Goal: Information Seeking & Learning: Stay updated

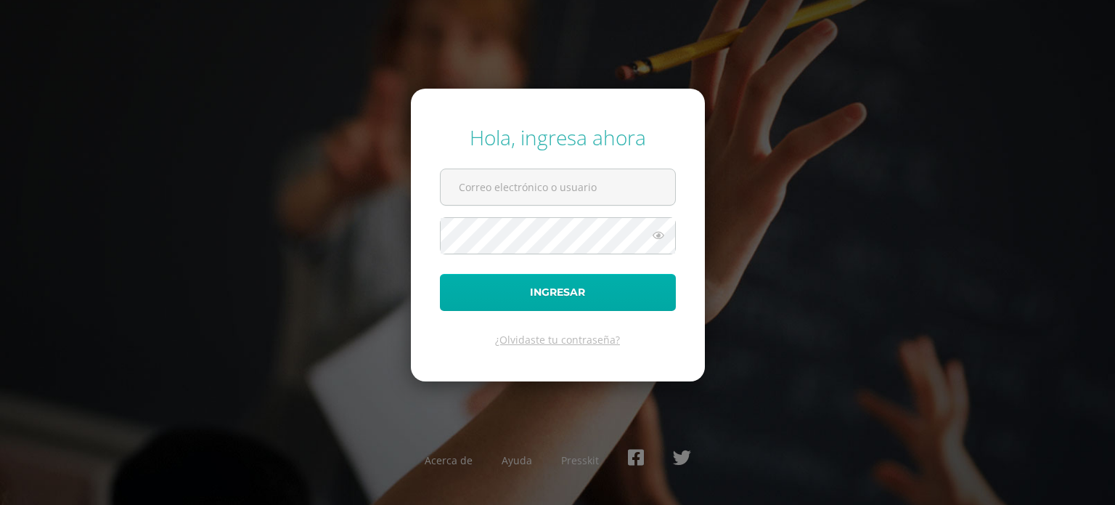
type input "[EMAIL_ADDRESS][DOMAIN_NAME]"
click at [460, 283] on button "Ingresar" at bounding box center [558, 292] width 236 height 37
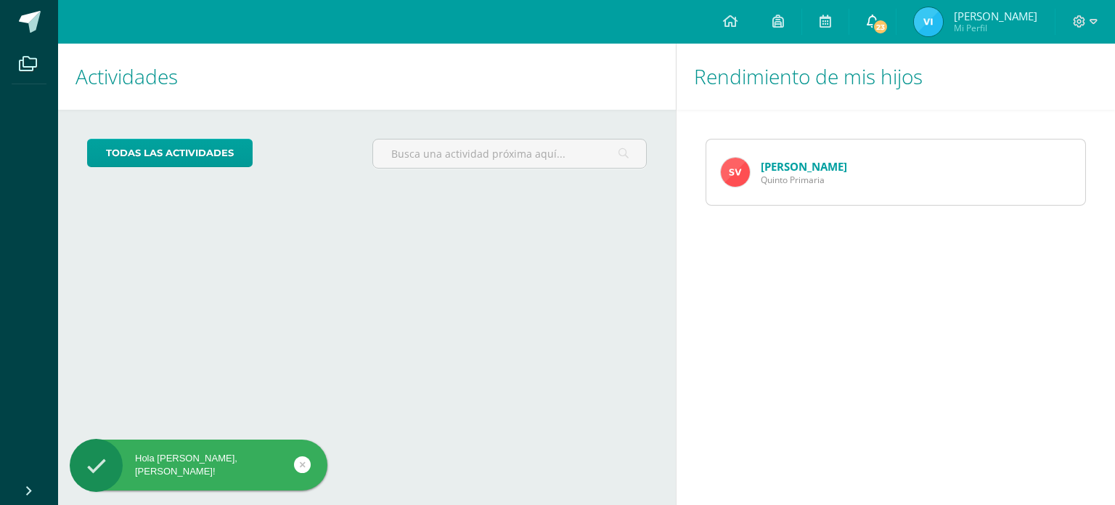
click at [869, 25] on icon at bounding box center [873, 21] width 12 height 13
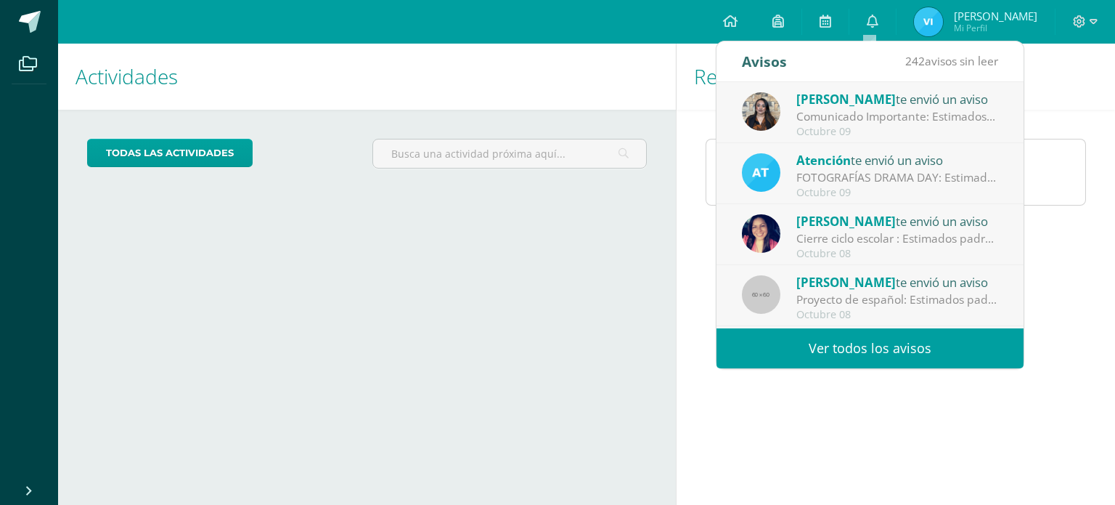
click at [866, 327] on div "Estephanie te envió un aviso MISA ACCIÓN DE GRACIAS 2025: Queridas Familias BSJ…" at bounding box center [870, 356] width 307 height 61
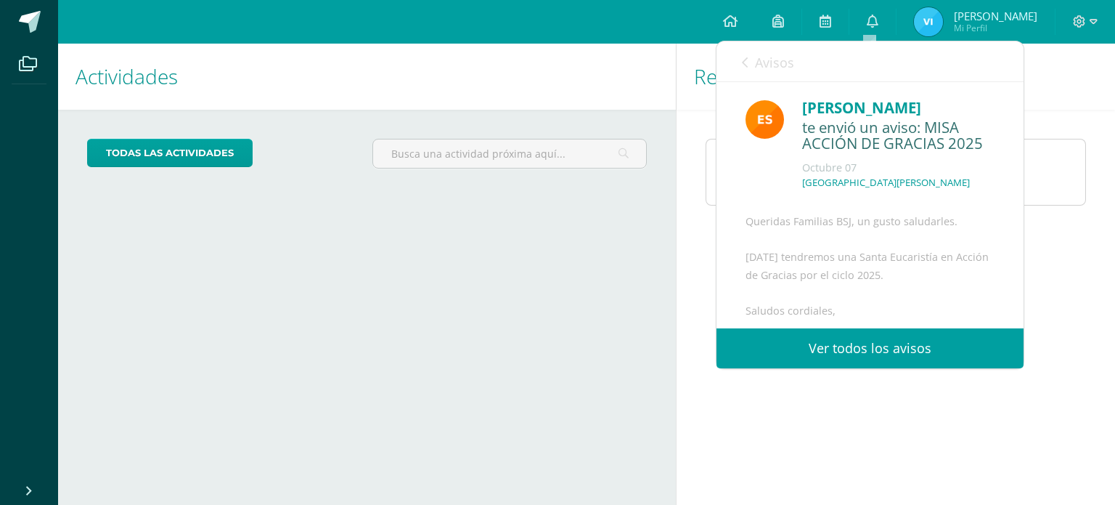
click at [872, 352] on link "Ver todos los avisos" at bounding box center [870, 348] width 307 height 40
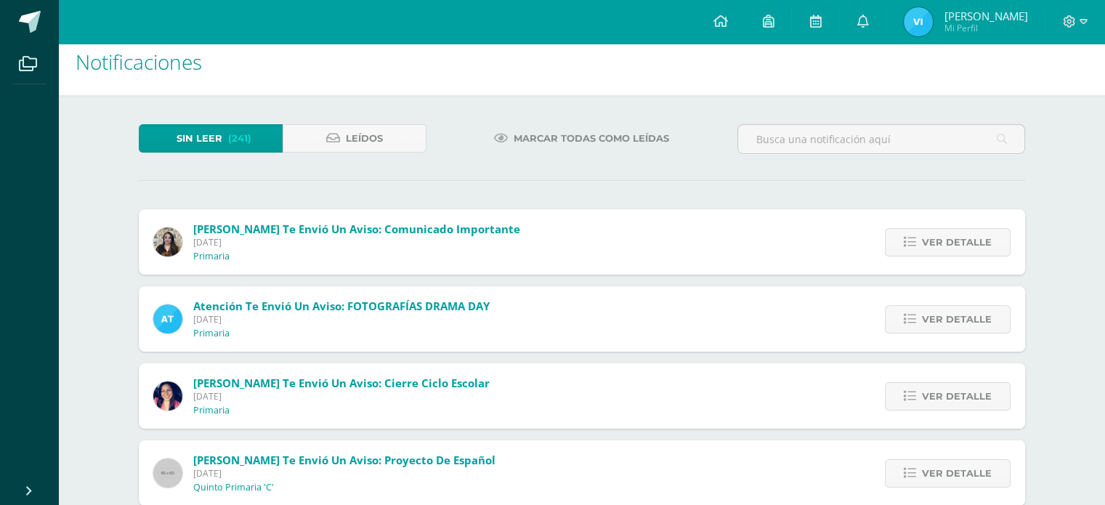
scroll to position [17, 0]
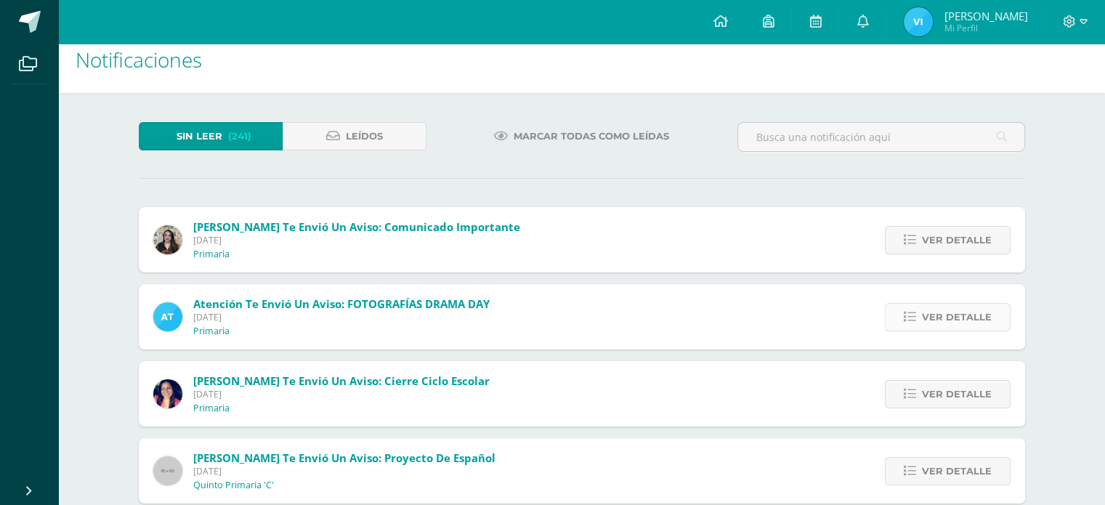
click at [940, 308] on span "Ver detalle" at bounding box center [957, 317] width 70 height 27
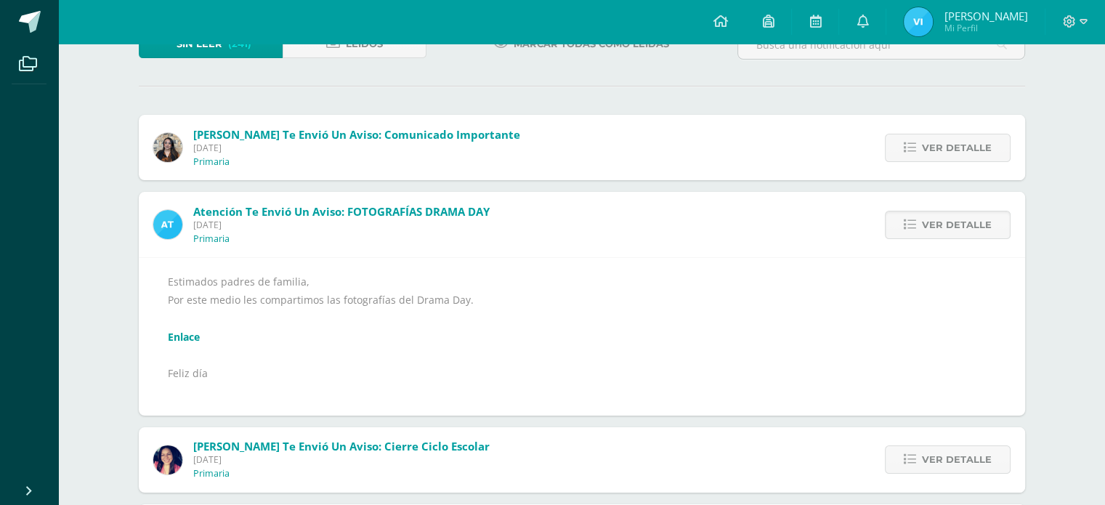
scroll to position [110, 0]
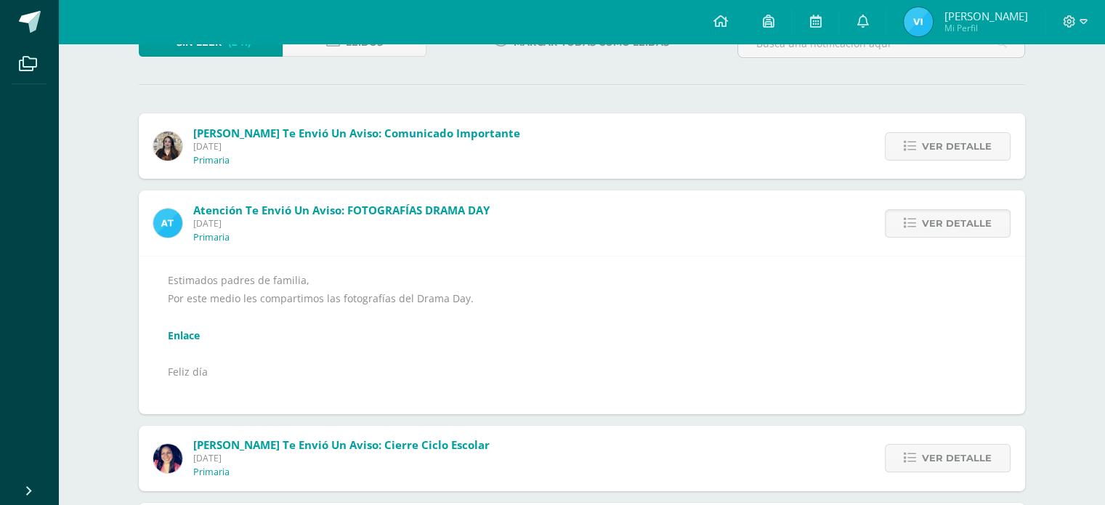
click at [171, 339] on link "Enlace" at bounding box center [184, 335] width 32 height 14
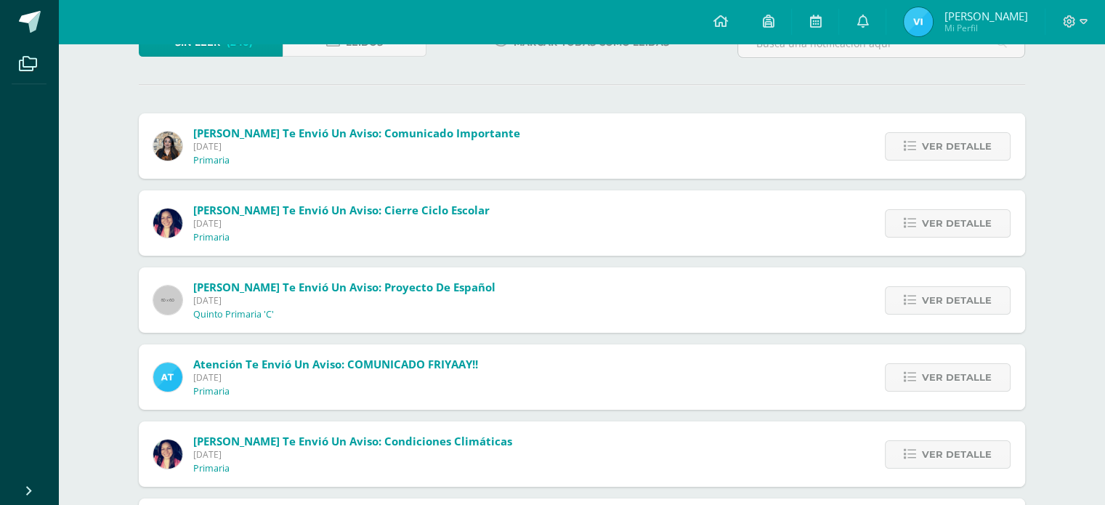
scroll to position [110, 0]
click at [946, 145] on span "Ver detalle" at bounding box center [957, 146] width 70 height 27
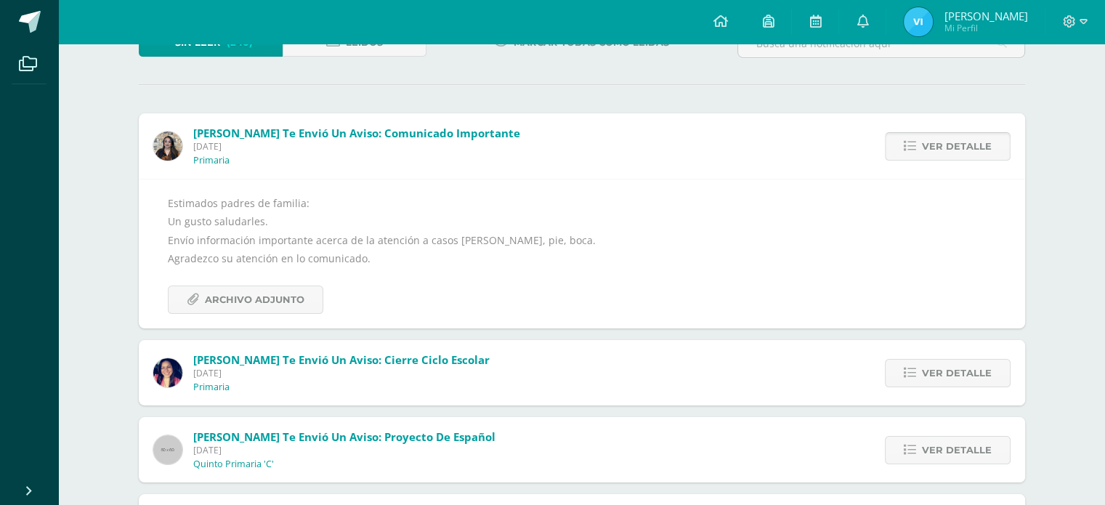
click at [946, 145] on span "Ver detalle" at bounding box center [957, 146] width 70 height 27
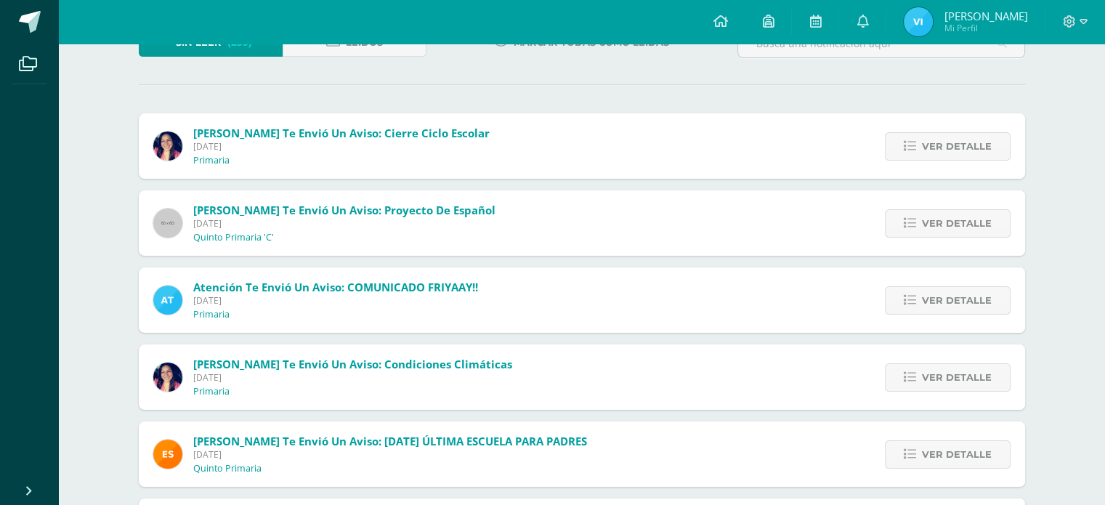
click at [946, 145] on span "Ver detalle" at bounding box center [957, 146] width 70 height 27
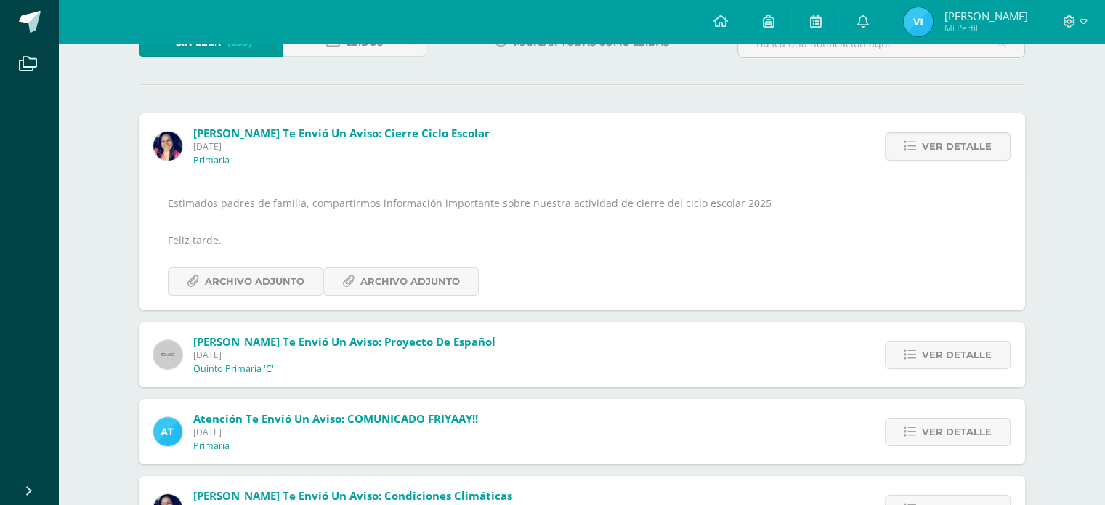
click at [946, 145] on span "Ver detalle" at bounding box center [957, 146] width 70 height 27
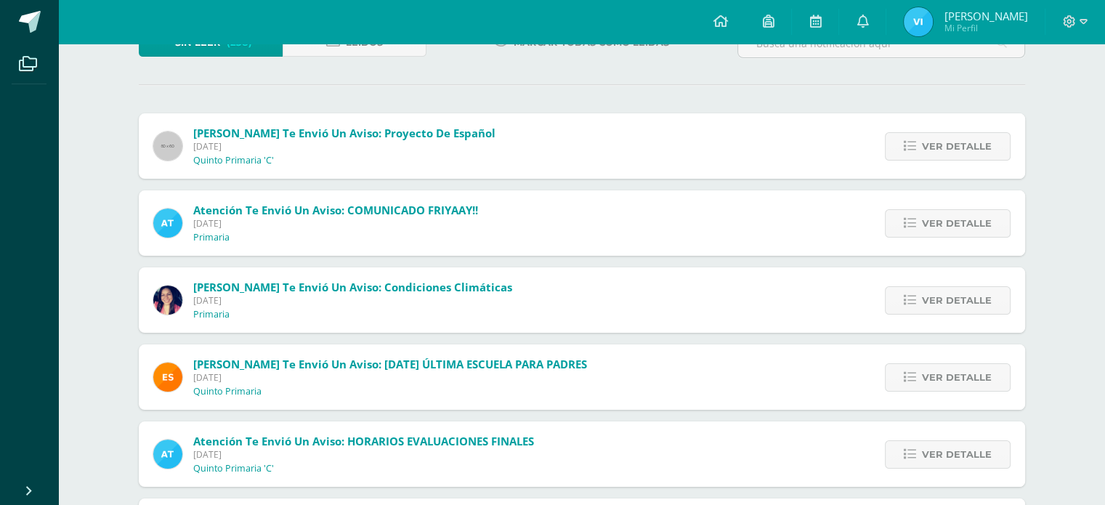
click at [946, 145] on span "Ver detalle" at bounding box center [957, 146] width 70 height 27
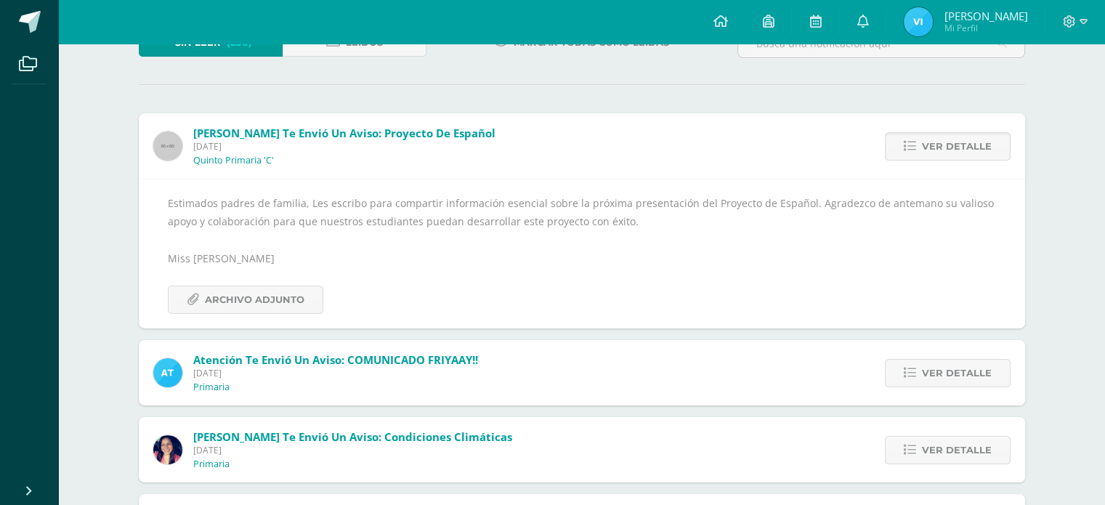
click at [946, 145] on span "Ver detalle" at bounding box center [957, 146] width 70 height 27
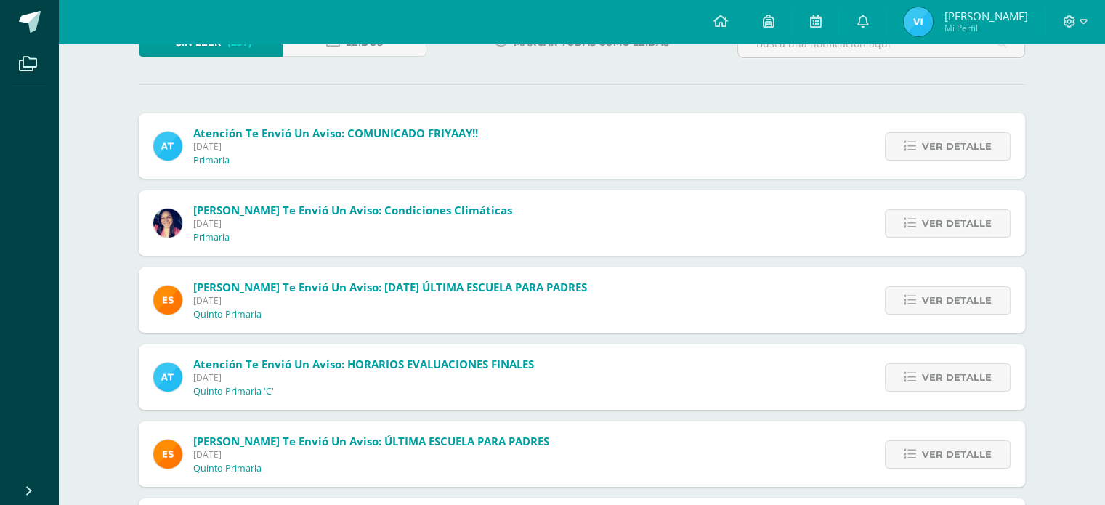
click at [946, 145] on span "Ver detalle" at bounding box center [957, 146] width 70 height 27
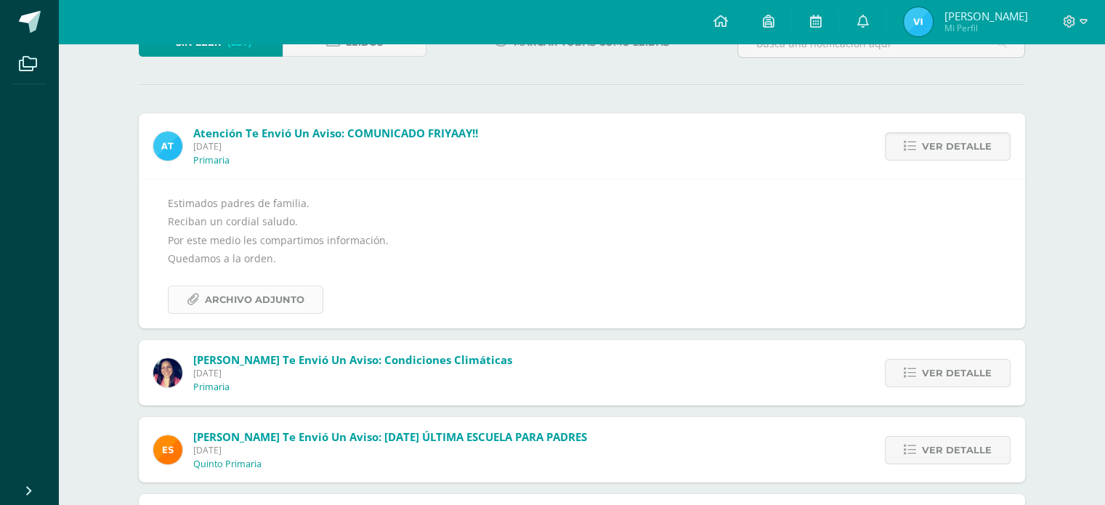
click at [267, 297] on span "Archivo Adjunto" at bounding box center [254, 299] width 99 height 27
click at [944, 137] on span "Ver detalle" at bounding box center [957, 146] width 70 height 27
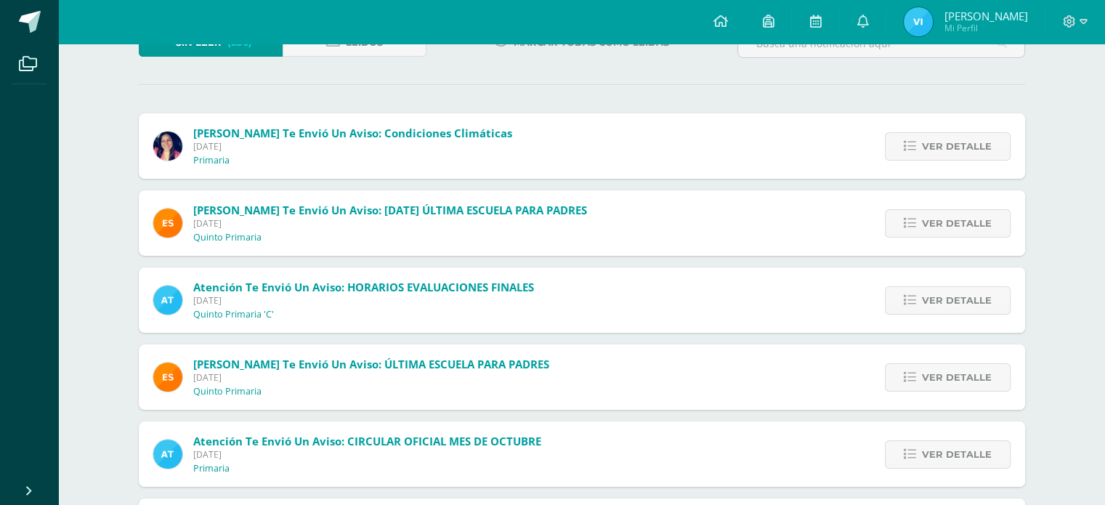
click at [944, 137] on span "Ver detalle" at bounding box center [957, 146] width 70 height 27
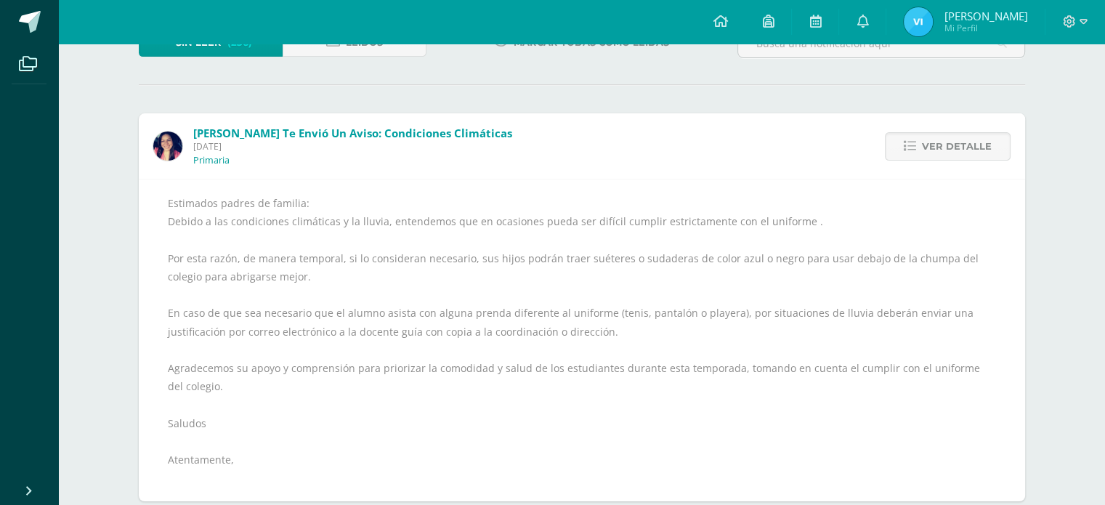
click at [944, 137] on span "Ver detalle" at bounding box center [957, 146] width 70 height 27
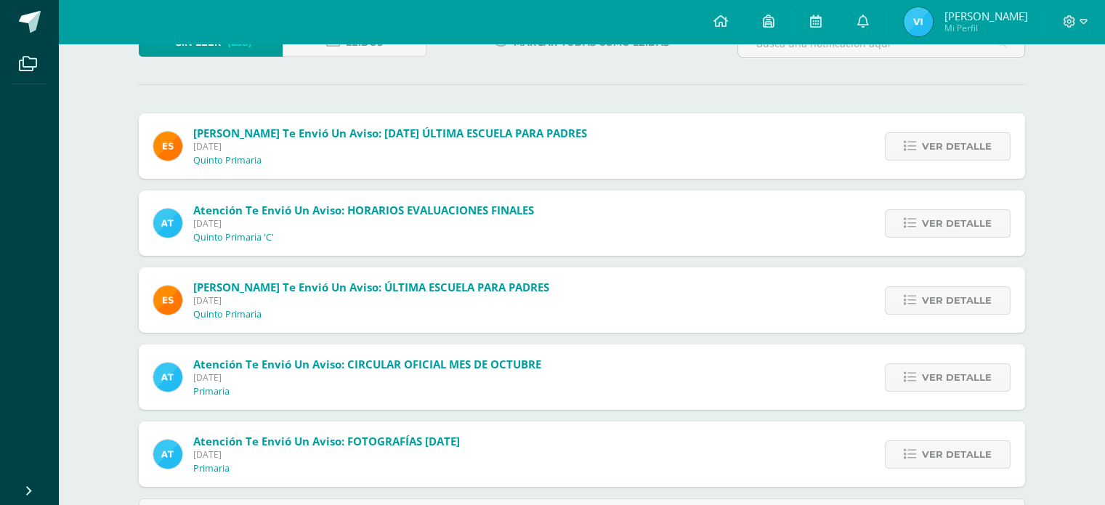
click at [944, 137] on span "Ver detalle" at bounding box center [957, 146] width 70 height 27
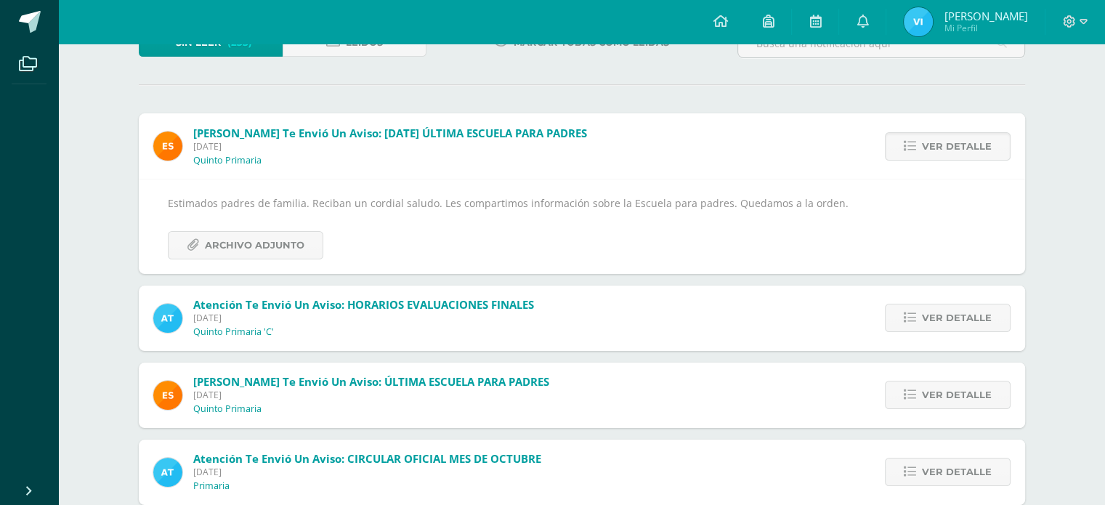
click at [944, 137] on span "Ver detalle" at bounding box center [957, 146] width 70 height 27
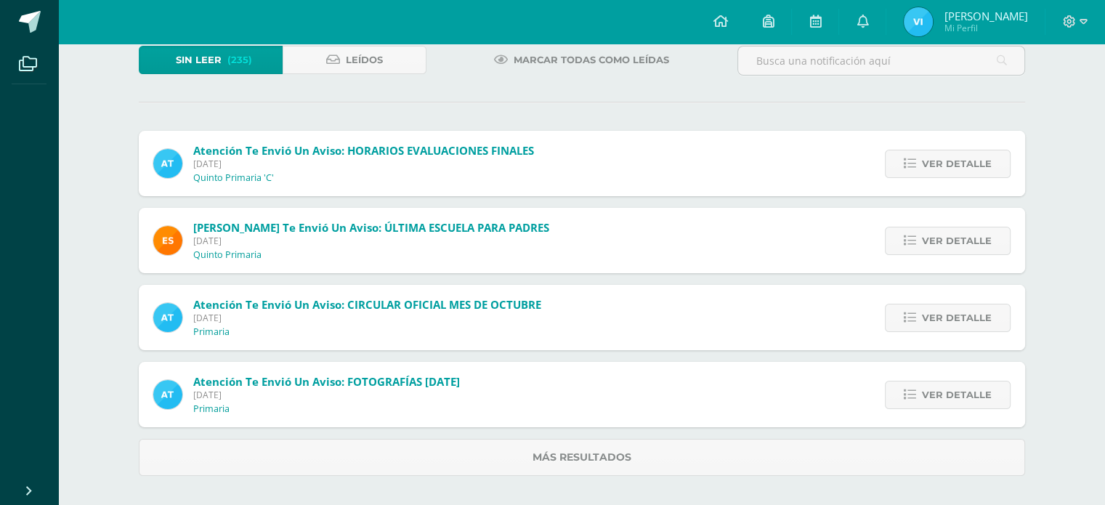
scroll to position [93, 0]
click at [944, 137] on div "Ver detalle" at bounding box center [944, 163] width 162 height 65
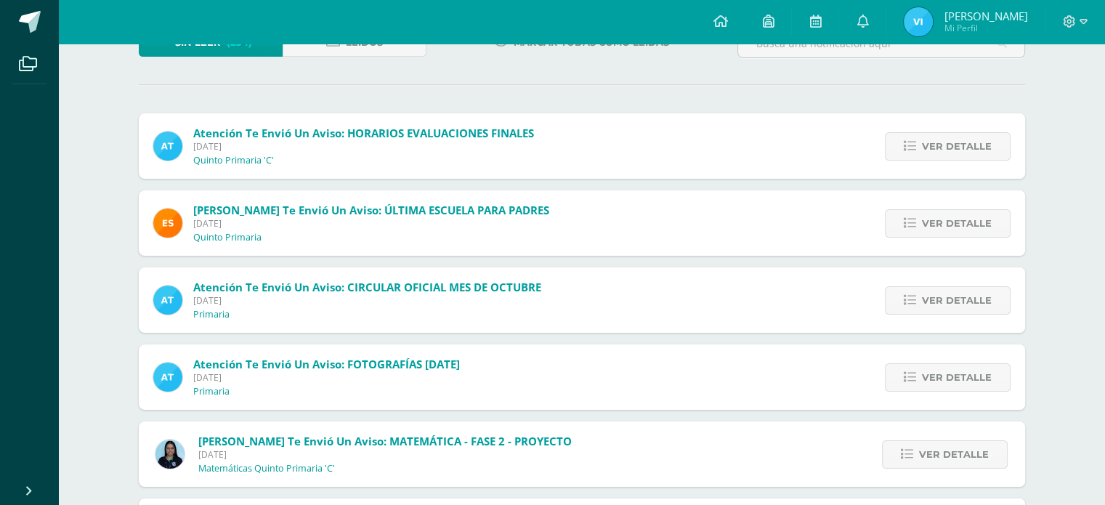
click at [944, 137] on span "Ver detalle" at bounding box center [957, 146] width 70 height 27
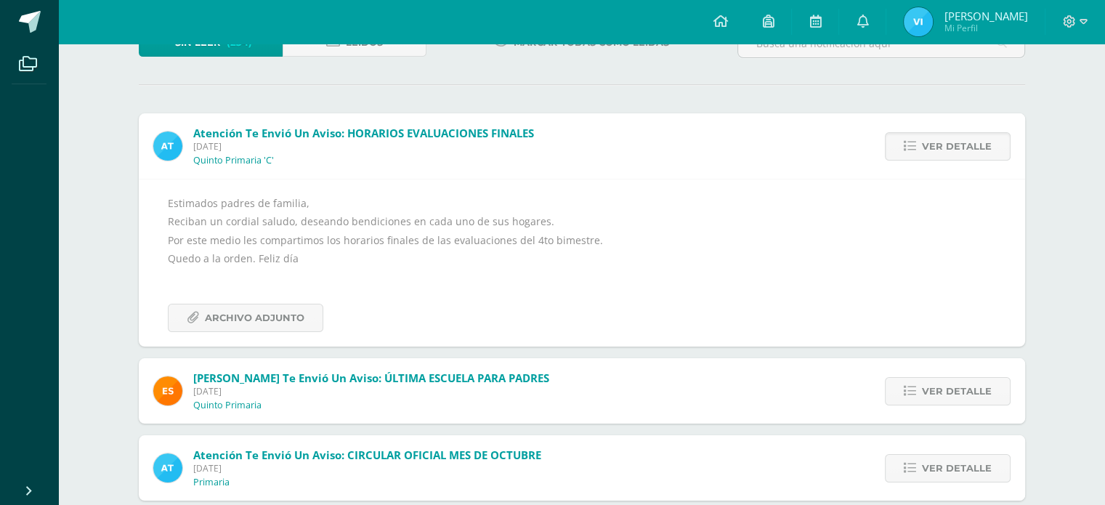
click at [944, 137] on span "Ver detalle" at bounding box center [957, 146] width 70 height 27
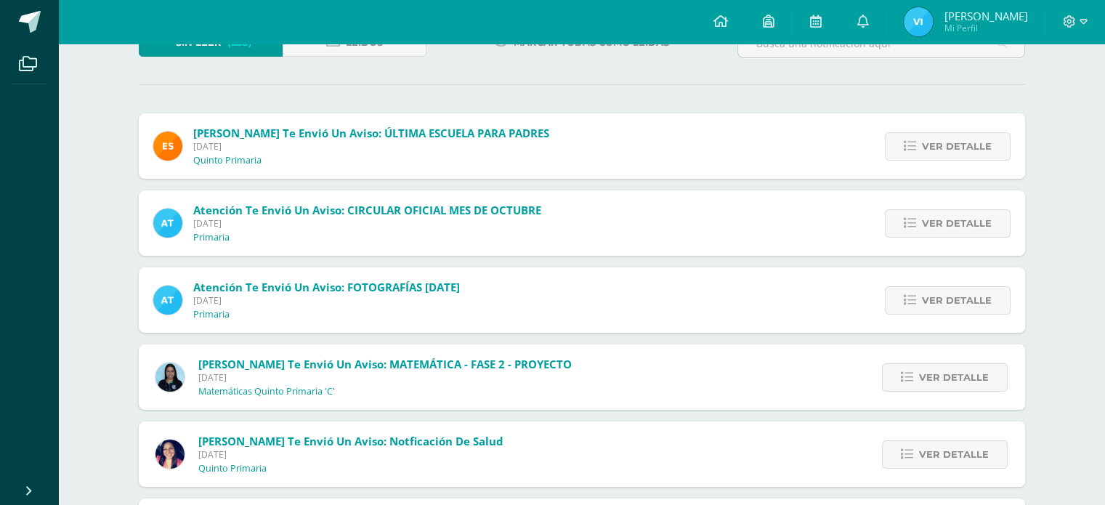
click at [944, 137] on span "Ver detalle" at bounding box center [957, 146] width 70 height 27
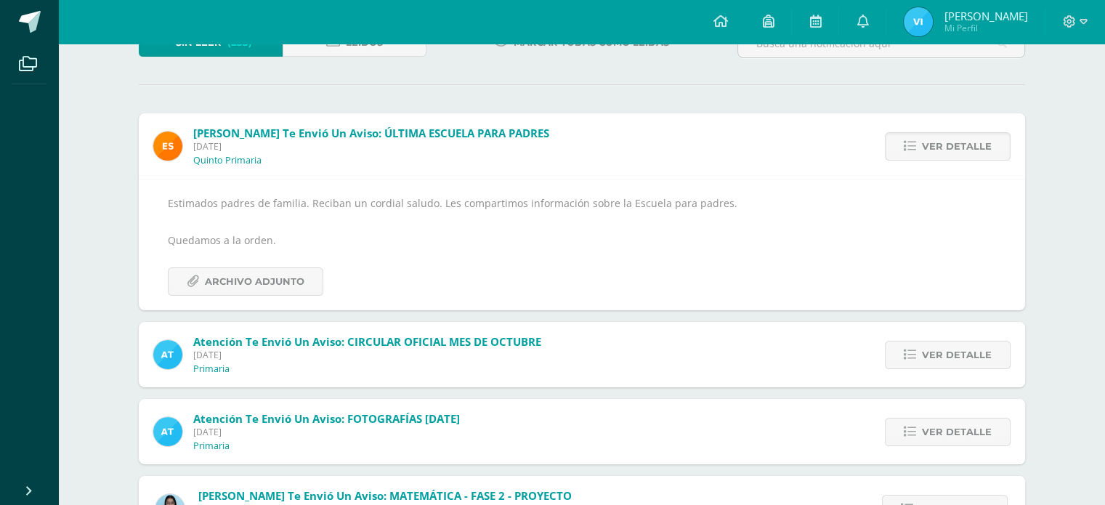
click at [944, 137] on span "Ver detalle" at bounding box center [957, 146] width 70 height 27
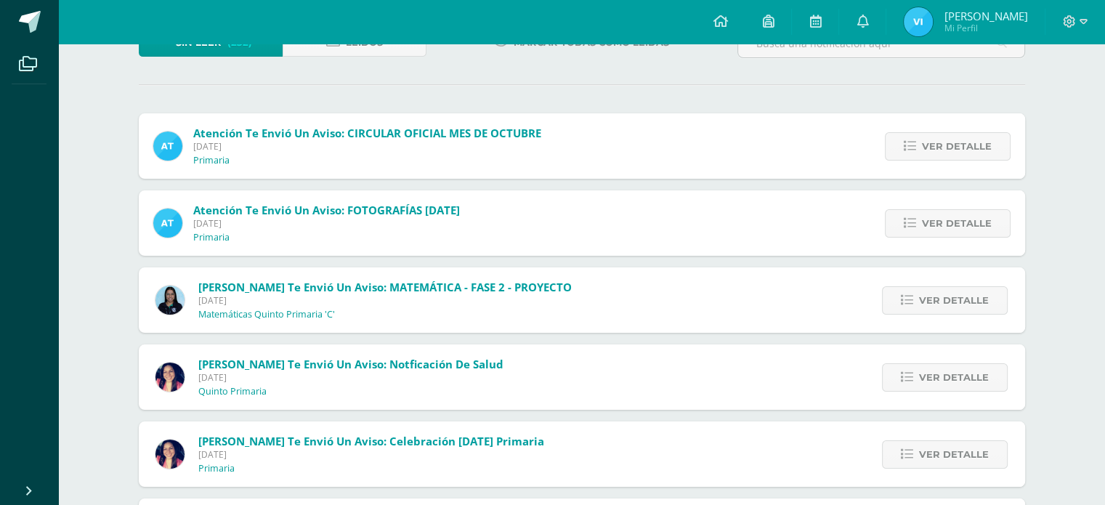
click at [944, 137] on span "Ver detalle" at bounding box center [957, 146] width 70 height 27
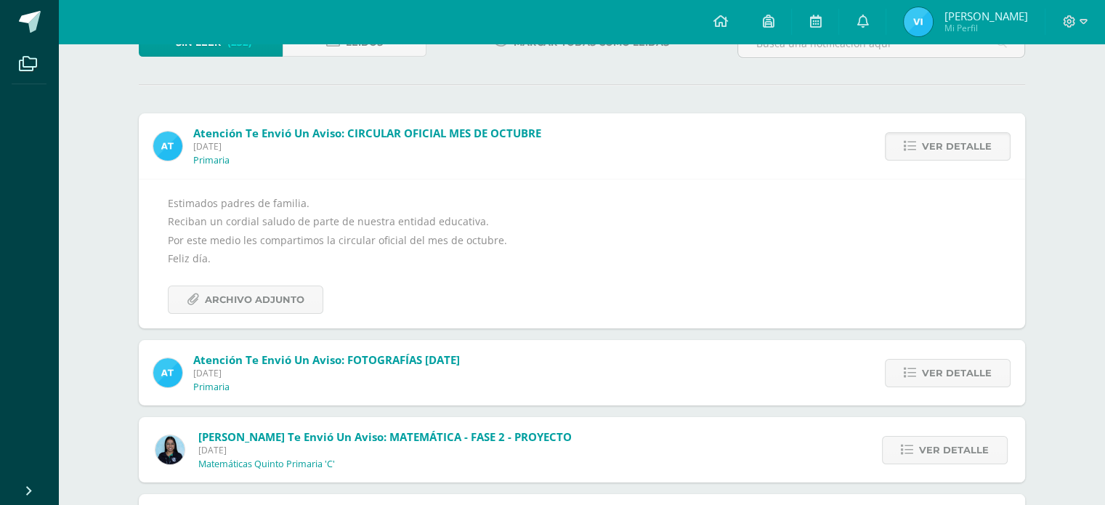
click at [944, 137] on span "Ver detalle" at bounding box center [957, 146] width 70 height 27
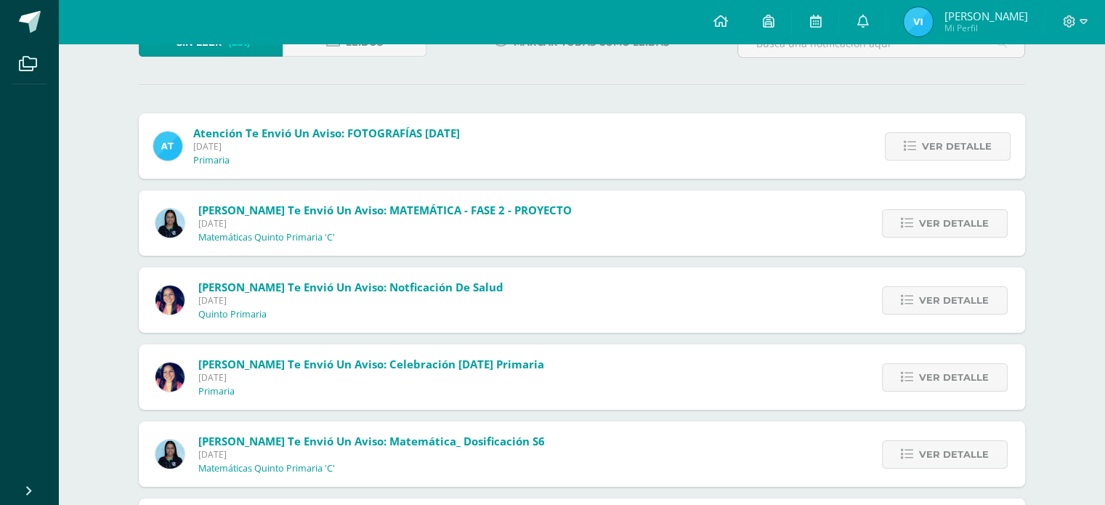
click at [944, 137] on span "Ver detalle" at bounding box center [957, 146] width 70 height 27
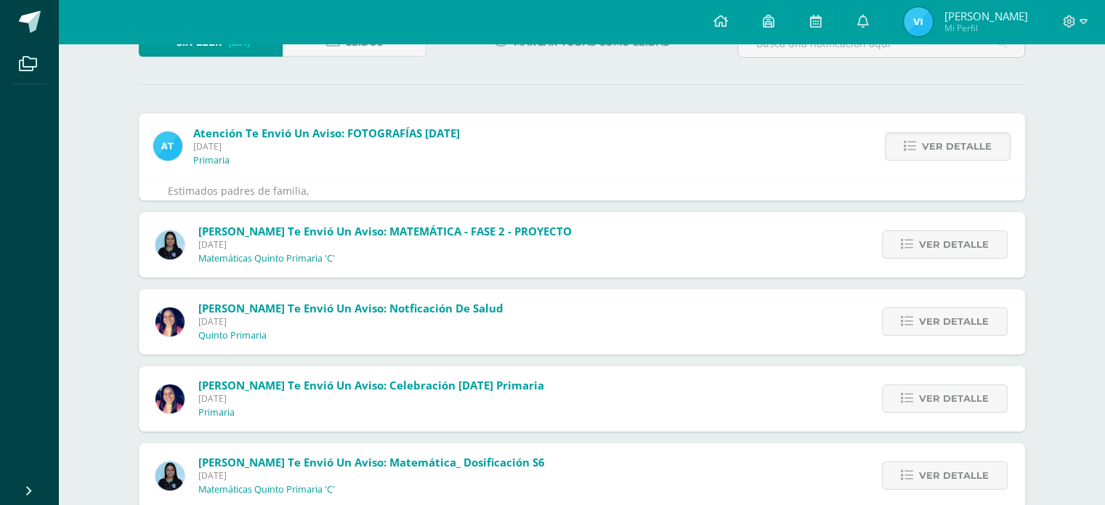
click at [944, 137] on span "Ver detalle" at bounding box center [957, 146] width 70 height 27
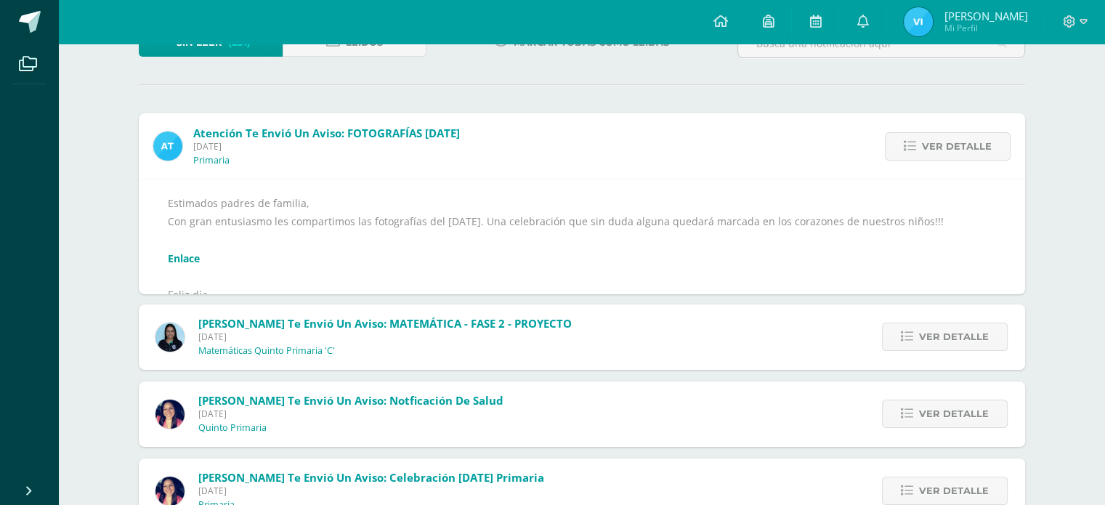
click at [944, 137] on span "Ver detalle" at bounding box center [957, 146] width 70 height 27
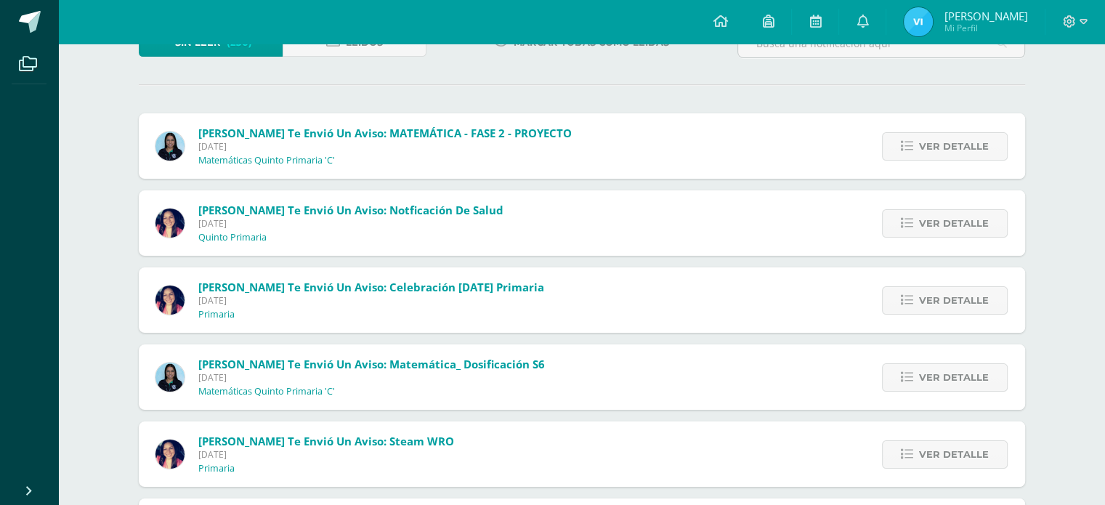
click at [944, 137] on span "Ver detalle" at bounding box center [954, 146] width 70 height 27
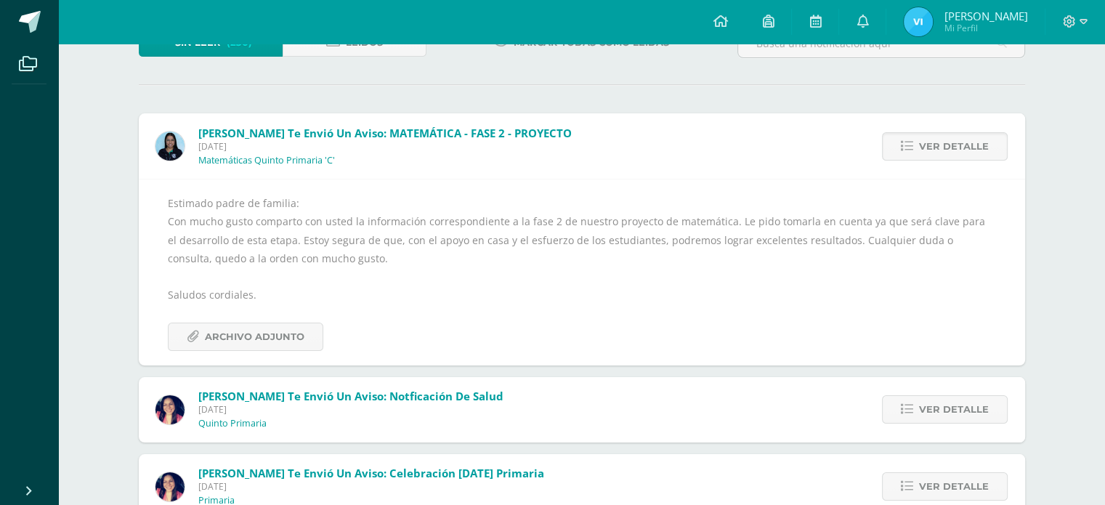
click at [944, 137] on span "Ver detalle" at bounding box center [954, 146] width 70 height 27
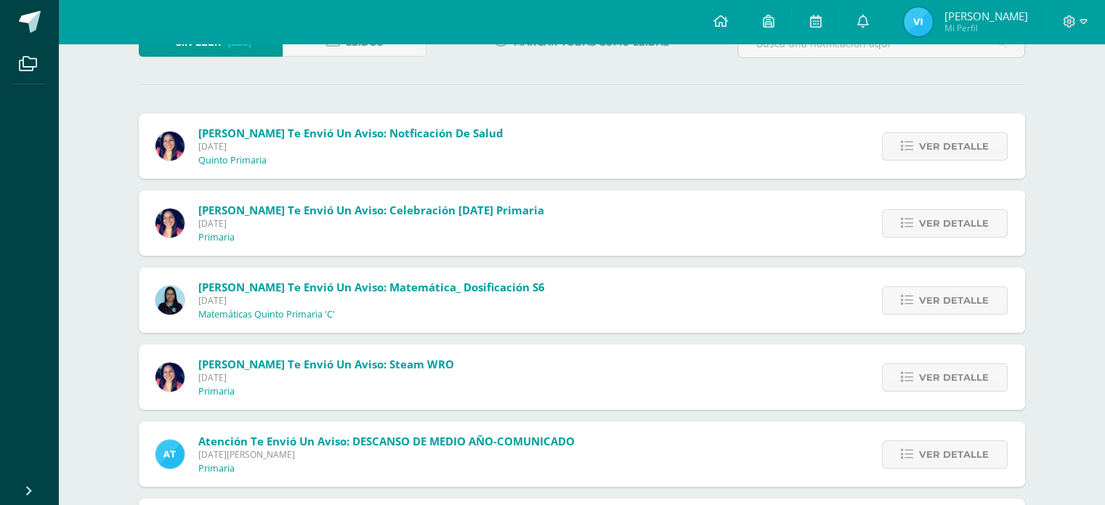
click at [944, 137] on span "Ver detalle" at bounding box center [954, 146] width 70 height 27
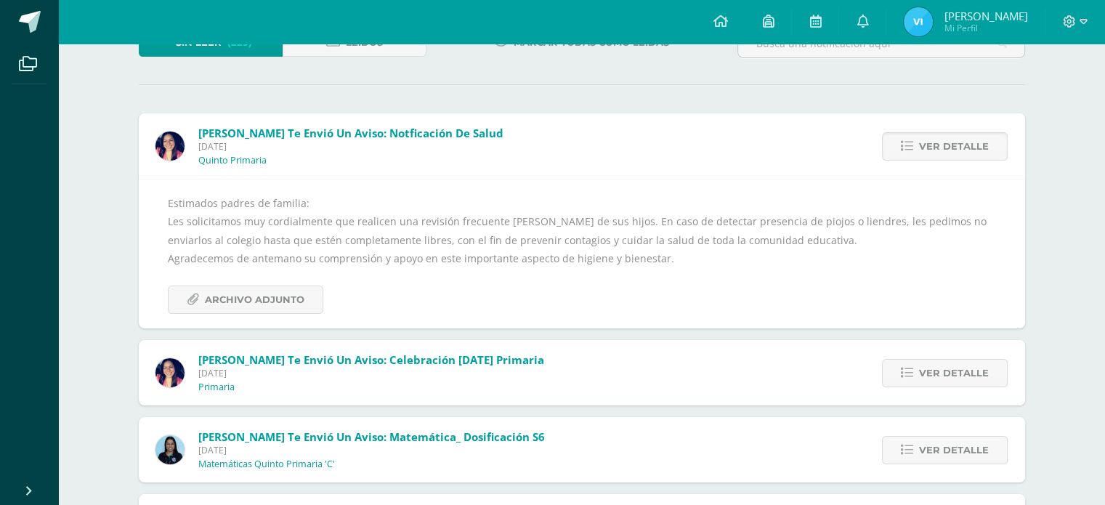
click at [944, 137] on span "Ver detalle" at bounding box center [954, 146] width 70 height 27
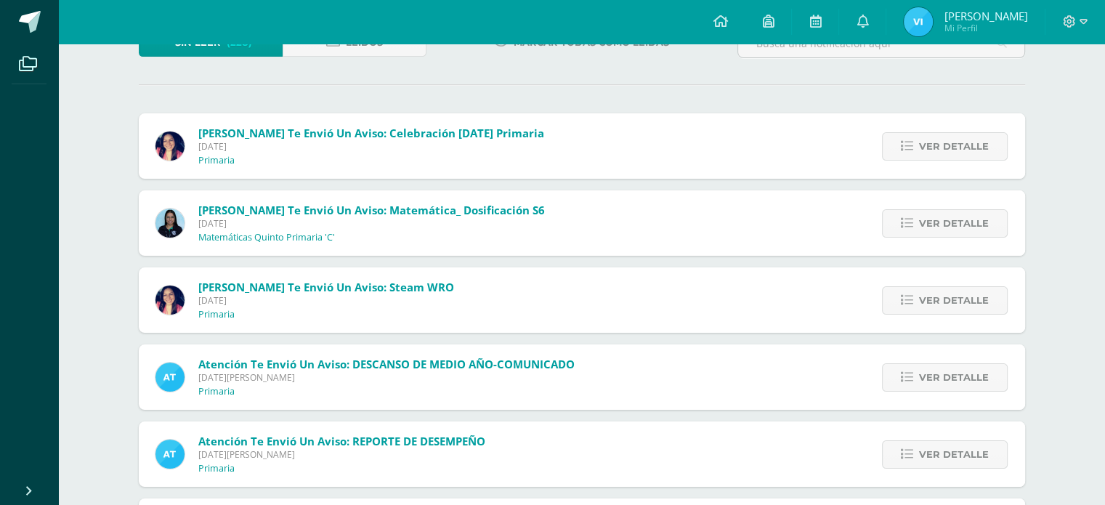
click at [944, 137] on span "Ver detalle" at bounding box center [954, 146] width 70 height 27
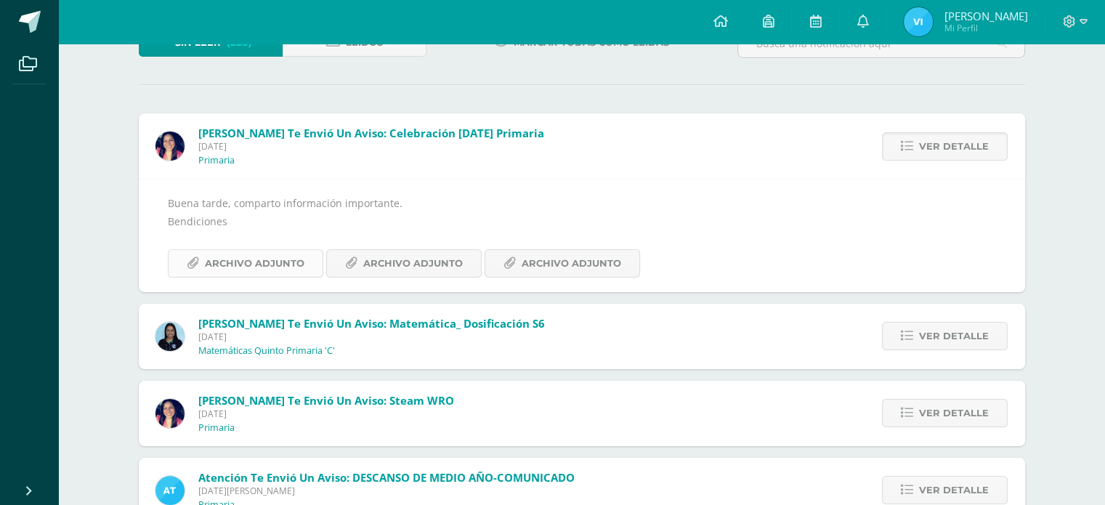
click at [188, 259] on icon at bounding box center [193, 263] width 12 height 12
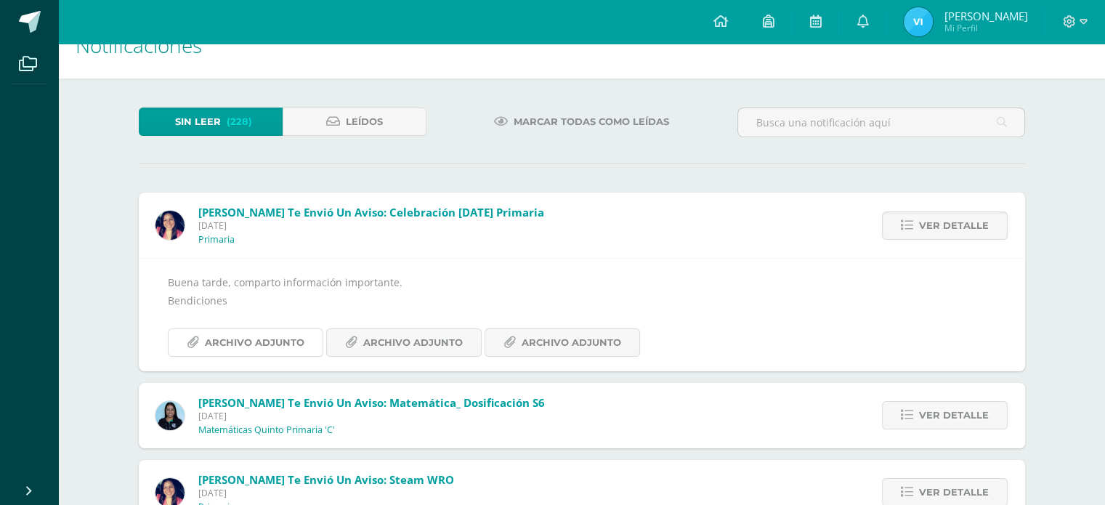
scroll to position [0, 0]
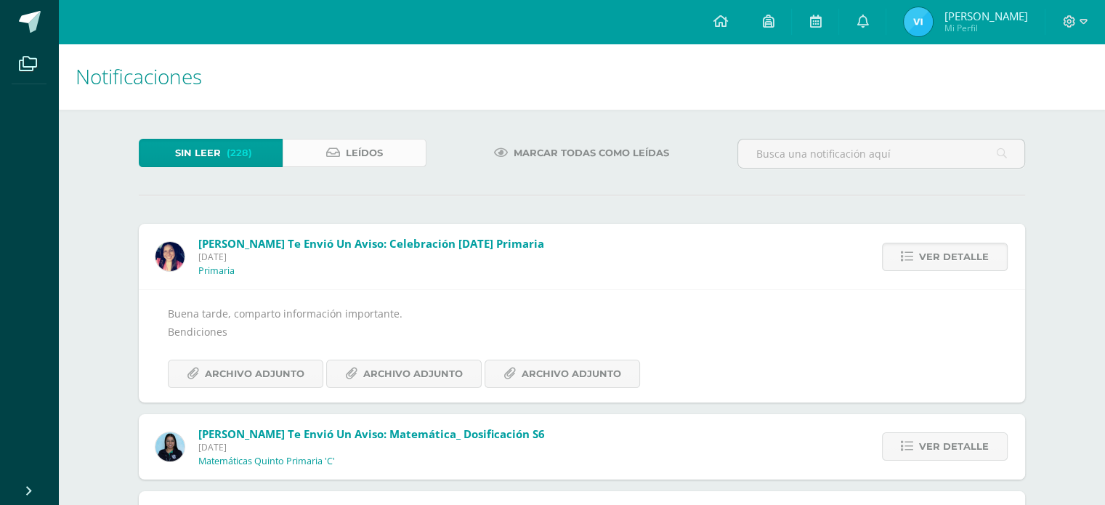
click at [299, 145] on link "Leídos" at bounding box center [354, 153] width 144 height 28
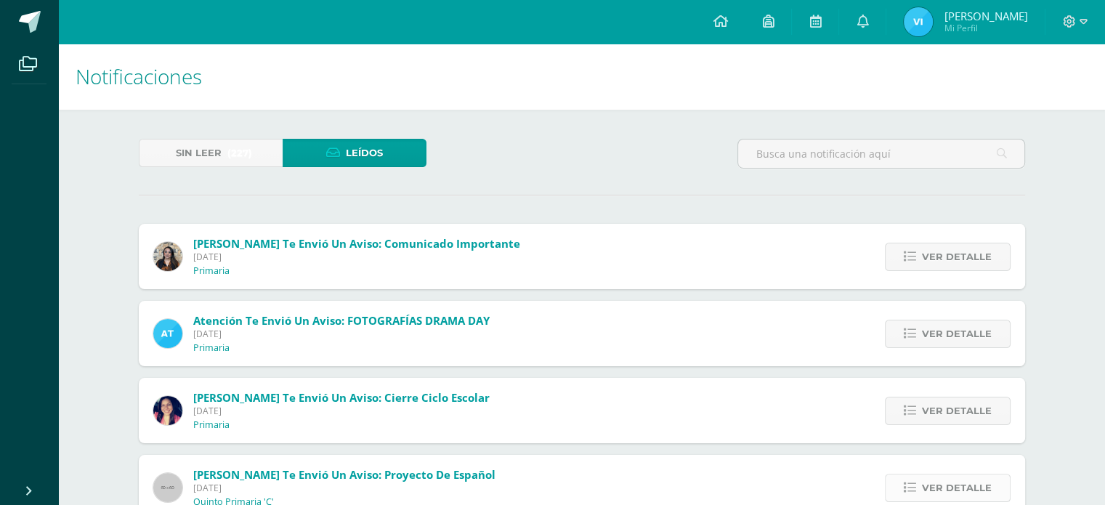
click at [956, 484] on span "Ver detalle" at bounding box center [957, 487] width 70 height 27
click at [949, 260] on span "Ver detalle" at bounding box center [957, 256] width 70 height 27
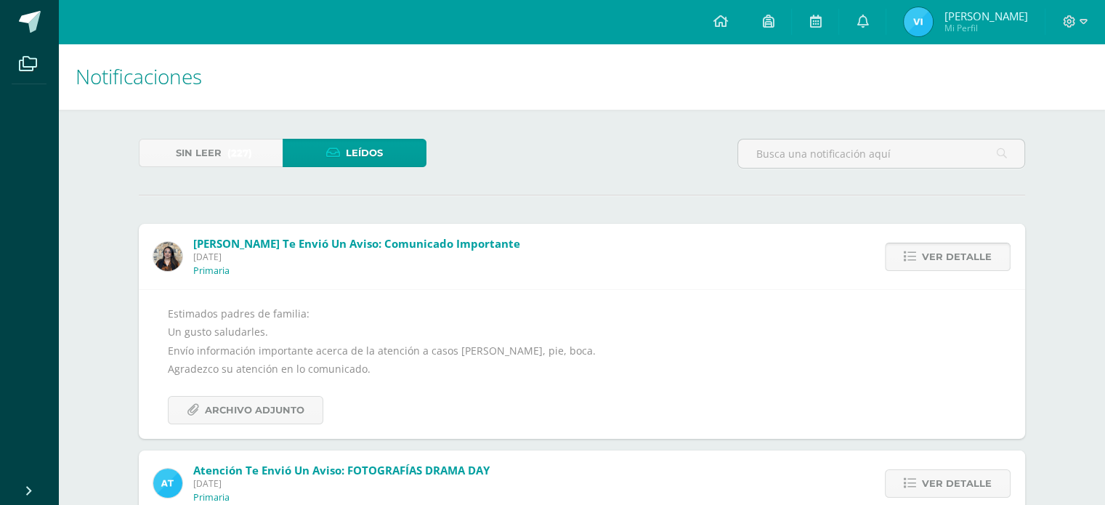
click at [949, 260] on span "Ver detalle" at bounding box center [957, 256] width 70 height 27
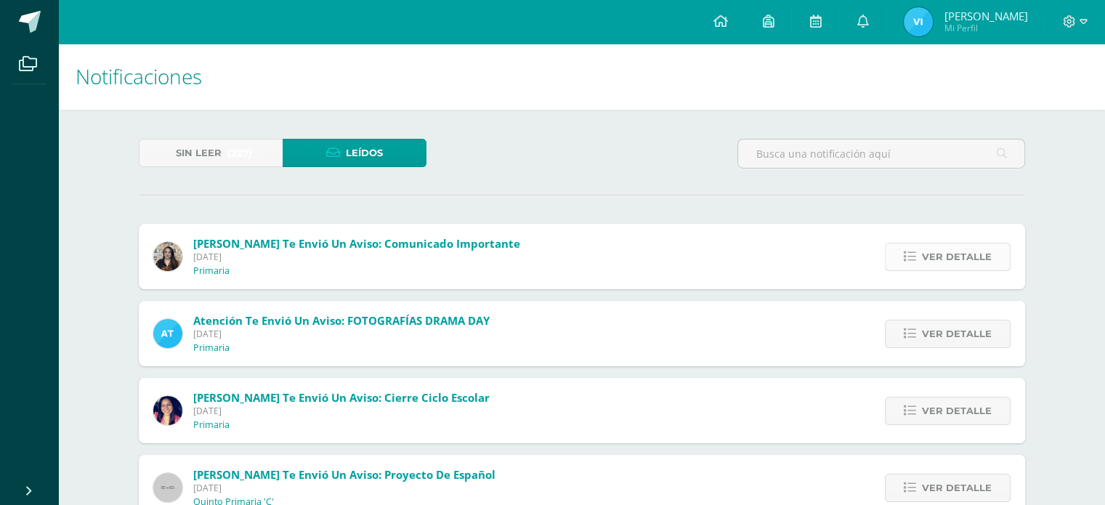
click at [949, 260] on span "Ver detalle" at bounding box center [957, 256] width 70 height 27
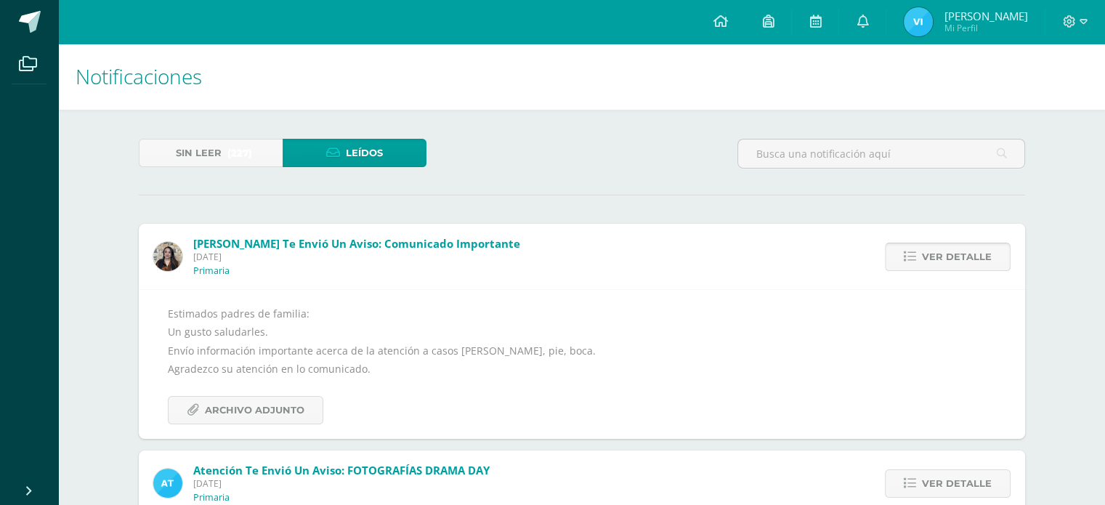
click at [949, 260] on span "Ver detalle" at bounding box center [957, 256] width 70 height 27
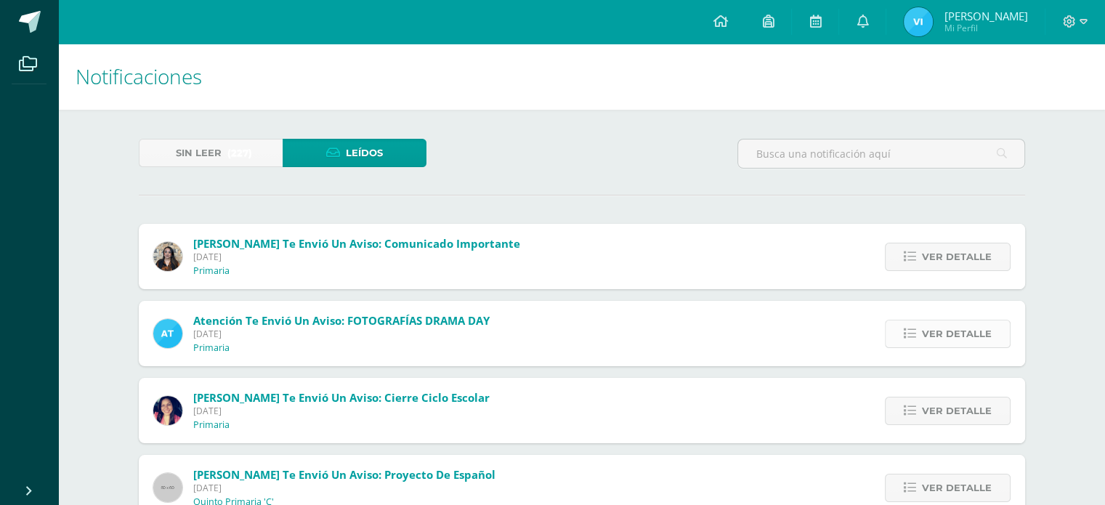
click at [941, 333] on span "Ver detalle" at bounding box center [957, 333] width 70 height 27
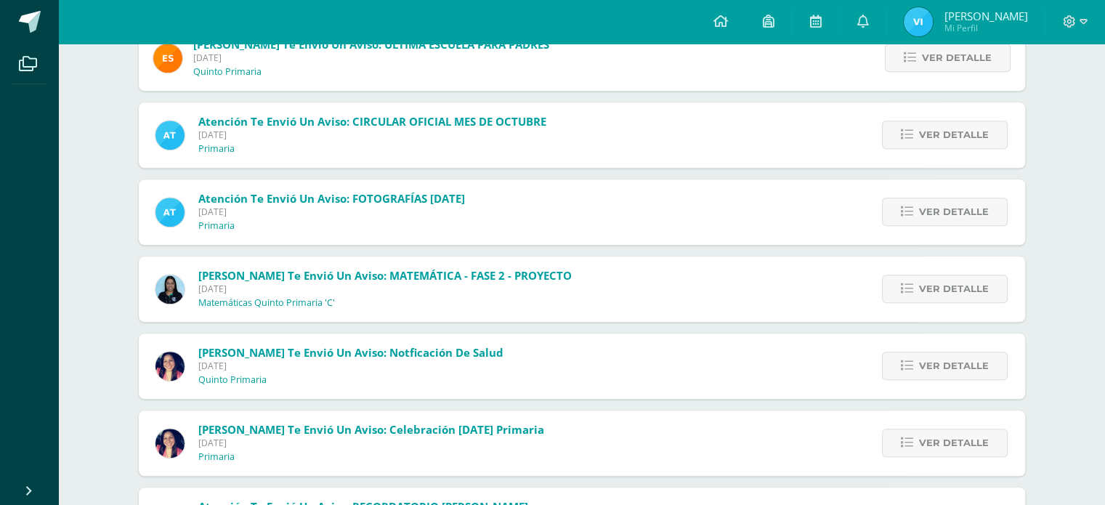
scroll to position [1051, 0]
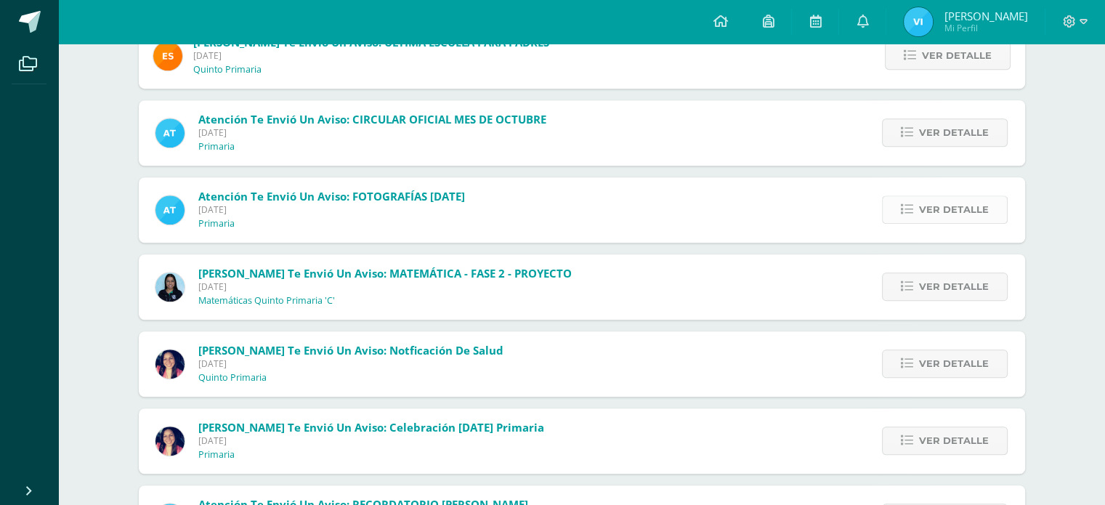
click at [940, 204] on span "Ver detalle" at bounding box center [954, 209] width 70 height 27
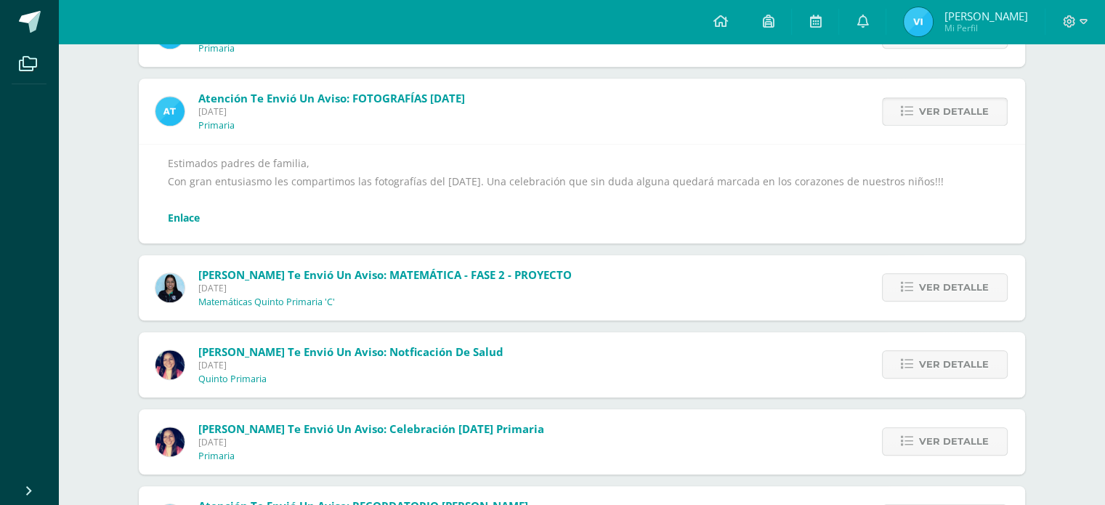
scroll to position [895, 0]
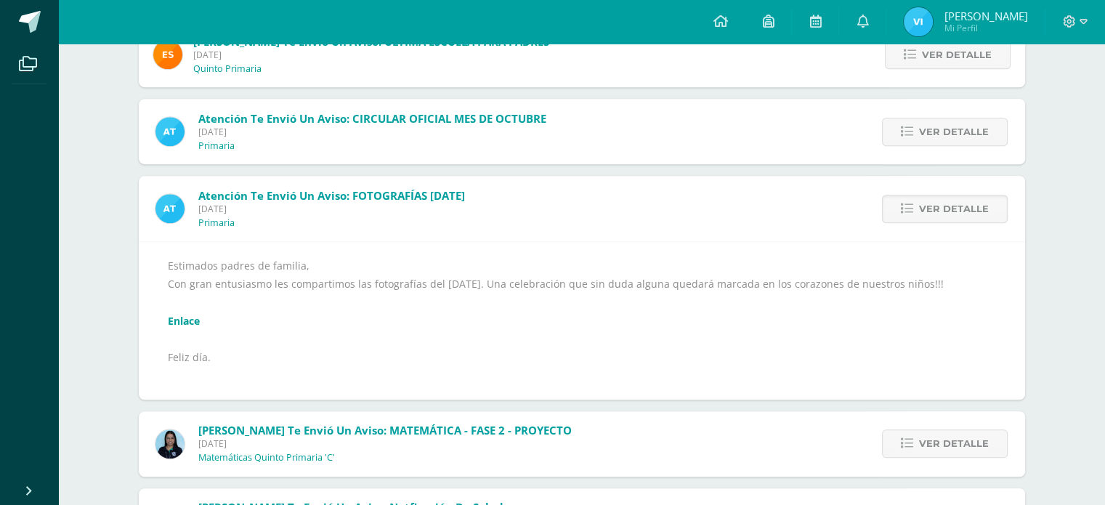
click at [180, 315] on link "Enlace" at bounding box center [184, 321] width 32 height 14
